Goal: Task Accomplishment & Management: Manage account settings

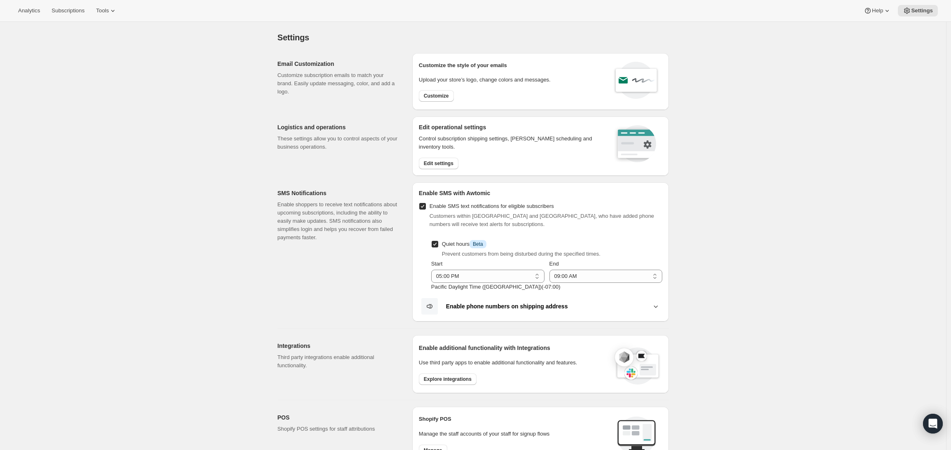
select select "17:00"
select select "09:00"
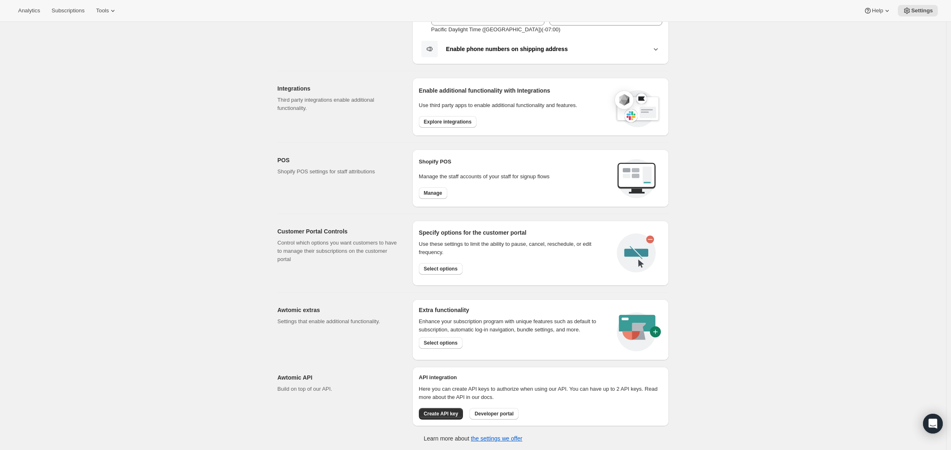
click at [56, 211] on div "Settings. This page is ready Settings Email Customization Customize subscriptio…" at bounding box center [473, 107] width 947 height 687
click at [437, 272] on button "Select options" at bounding box center [441, 269] width 44 height 12
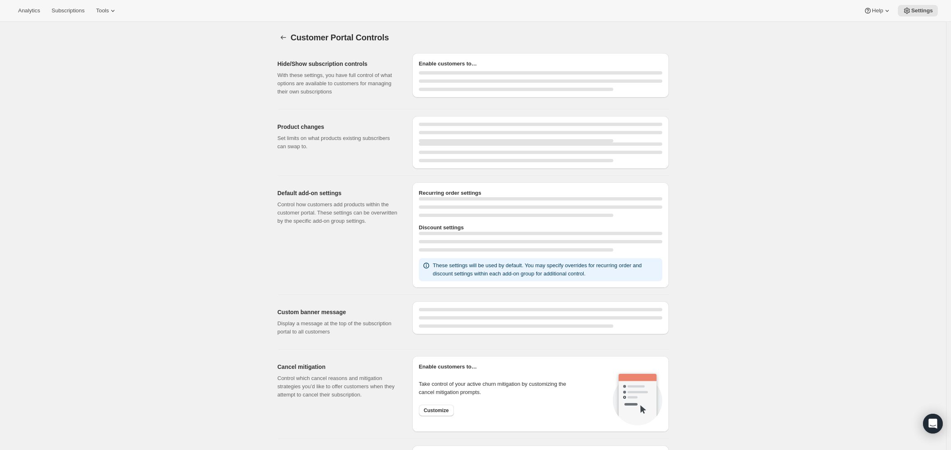
select select "INTERVAL"
select select "MONTH"
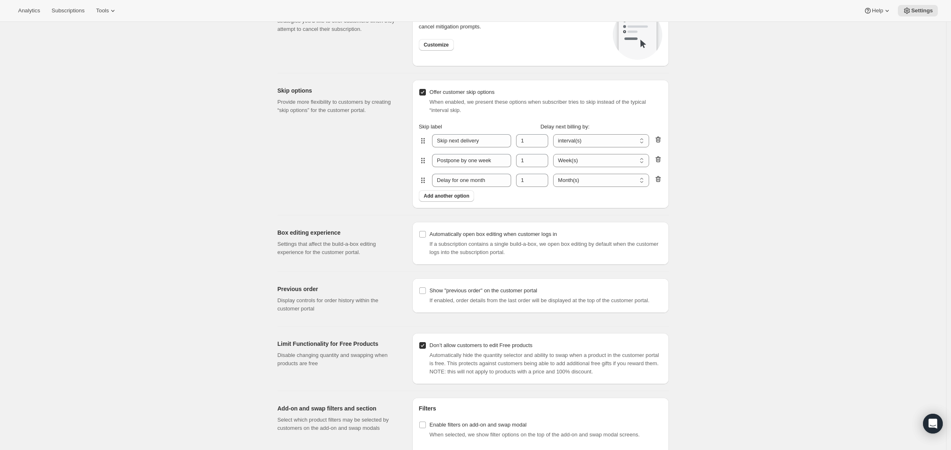
scroll to position [914, 0]
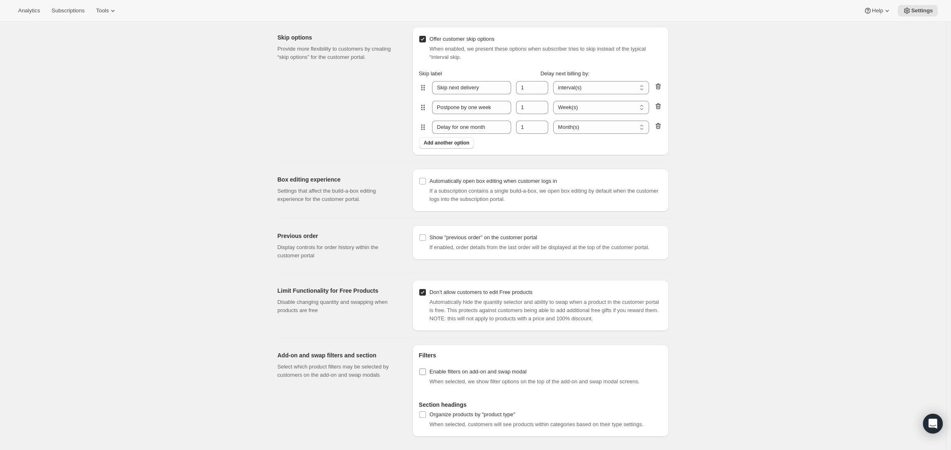
click at [426, 369] on input "Enable filters on add-on and swap modal" at bounding box center [422, 372] width 7 height 7
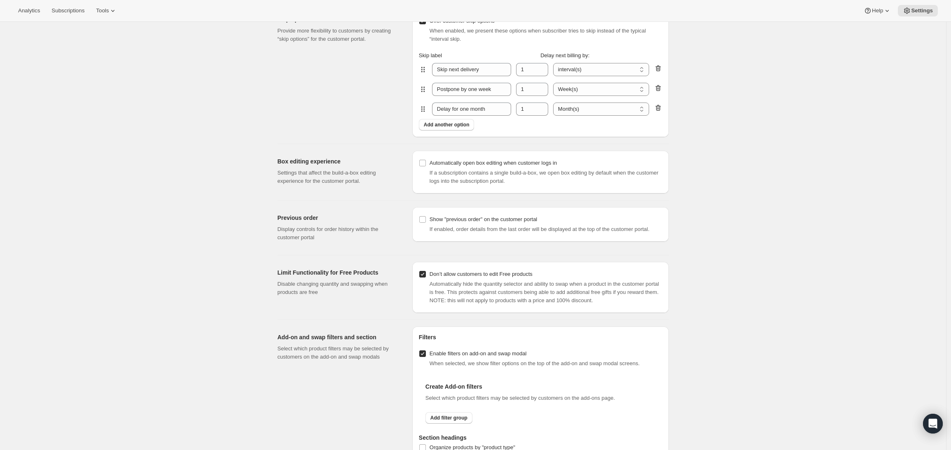
click at [424, 357] on input "Enable filters on add-on and swap modal" at bounding box center [422, 354] width 7 height 7
checkbox input "false"
